Goal: Task Accomplishment & Management: Manage account settings

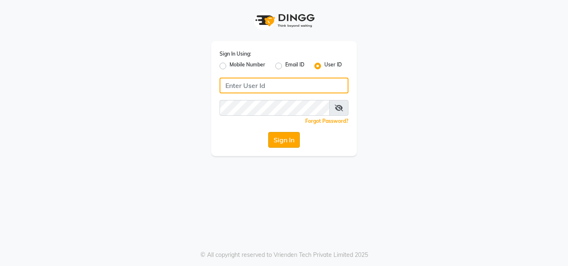
type input "8383058393"
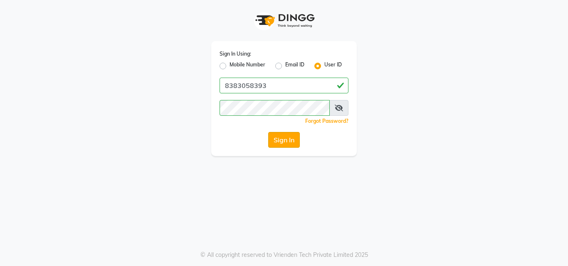
click at [281, 138] on button "Sign In" at bounding box center [284, 140] width 32 height 16
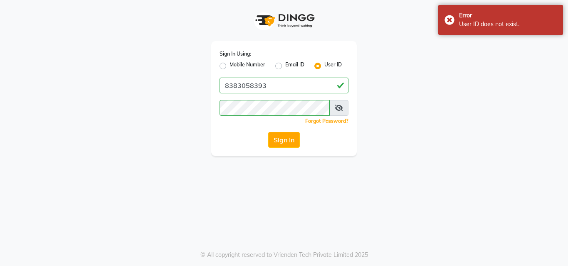
click at [229, 64] on label "Mobile Number" at bounding box center [247, 66] width 36 height 10
click at [229, 64] on input "Mobile Number" at bounding box center [231, 63] width 5 height 5
radio input "true"
radio input "false"
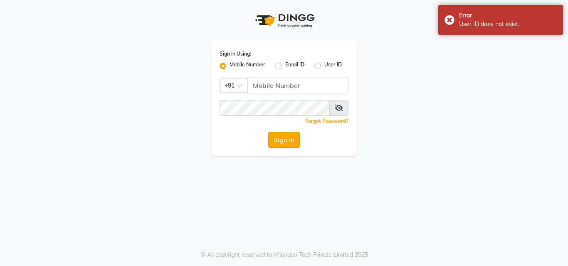
click at [282, 141] on button "Sign In" at bounding box center [284, 140] width 32 height 16
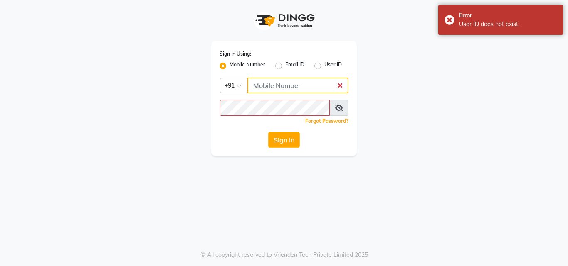
click at [291, 84] on input "Username" at bounding box center [297, 86] width 101 height 16
type input "8383058393"
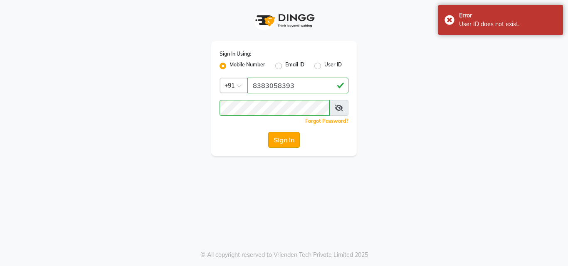
click at [288, 136] on button "Sign In" at bounding box center [284, 140] width 32 height 16
